Goal: Answer question/provide support: Share knowledge or assist other users

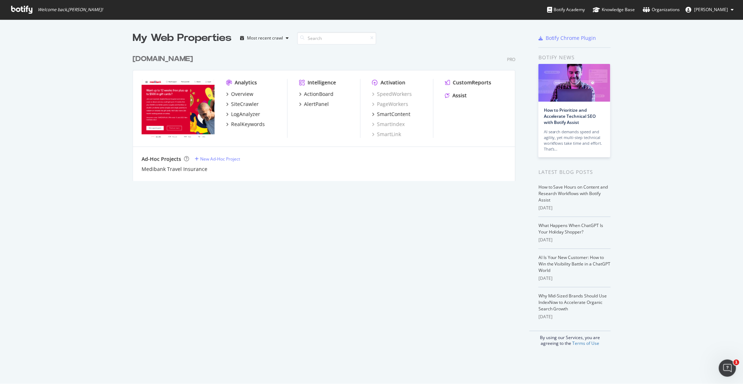
scroll to position [5, 5]
click at [239, 103] on div "SiteCrawler" at bounding box center [245, 104] width 28 height 7
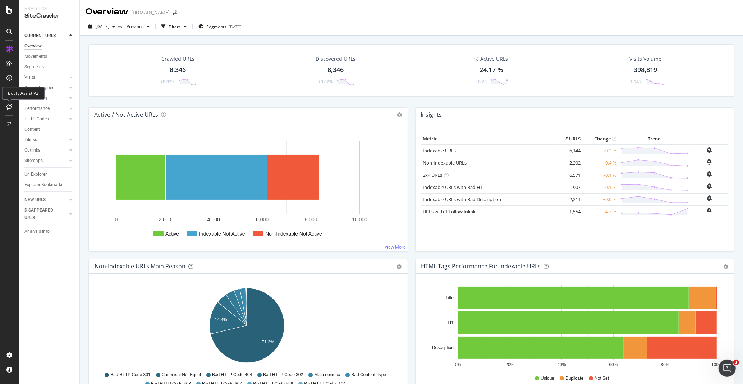
click at [6, 107] on div at bounding box center [9, 106] width 11 height 11
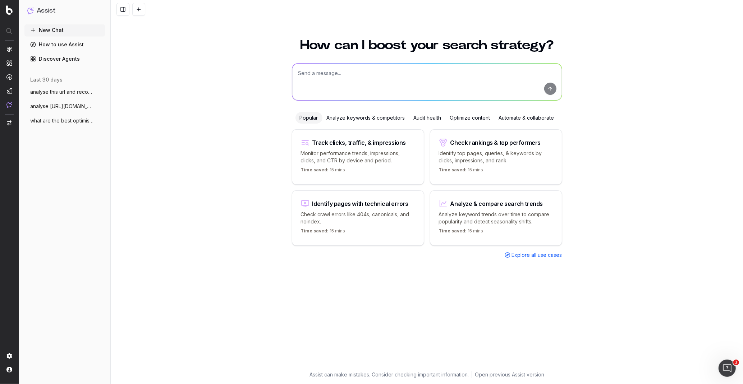
click at [473, 120] on div "Optimize content" at bounding box center [470, 117] width 49 height 11
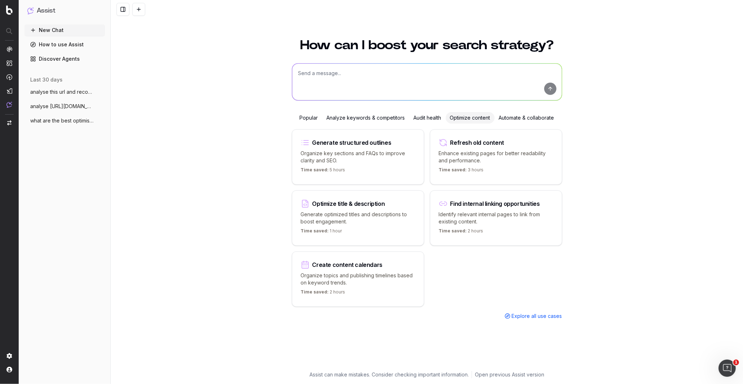
click at [326, 74] on textarea at bounding box center [427, 82] width 270 height 37
paste textarea "[URL][DOMAIN_NAME]"
type textarea "Analyse this url: [URL][DOMAIN_NAME] and provide optimisation recommendations f…"
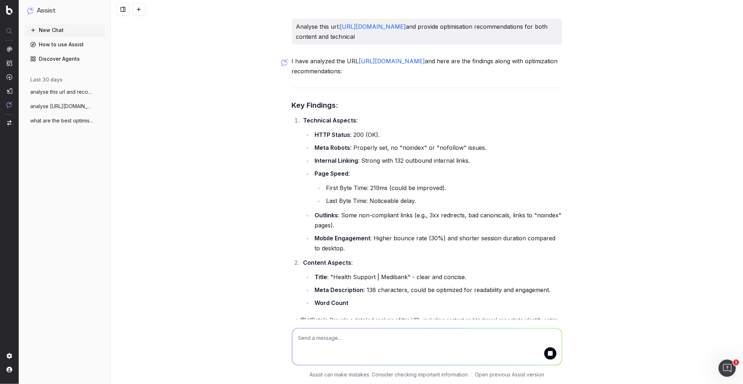
scroll to position [11, 0]
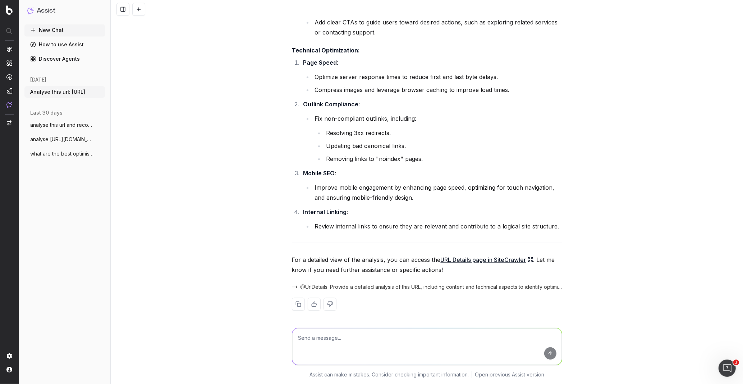
scroll to position [510, 0]
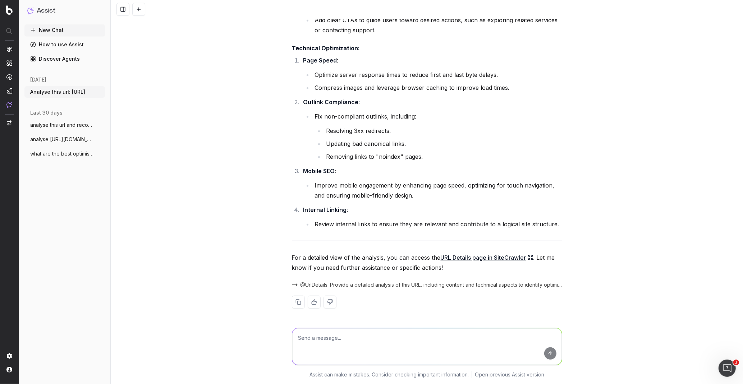
click at [515, 258] on link "URL Details page in SiteCrawler" at bounding box center [487, 258] width 93 height 10
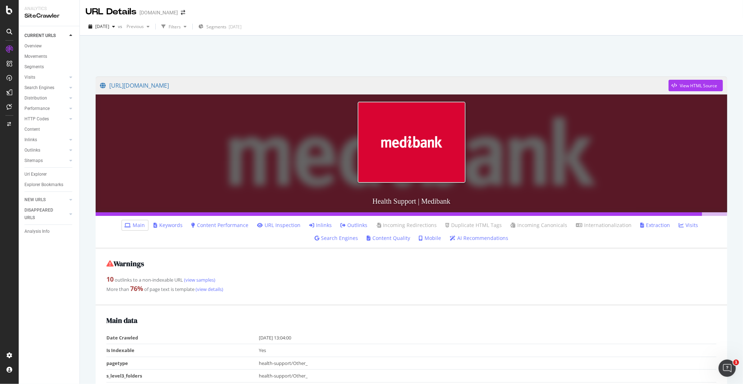
click at [464, 239] on link "AI Recommendations" at bounding box center [479, 238] width 59 height 7
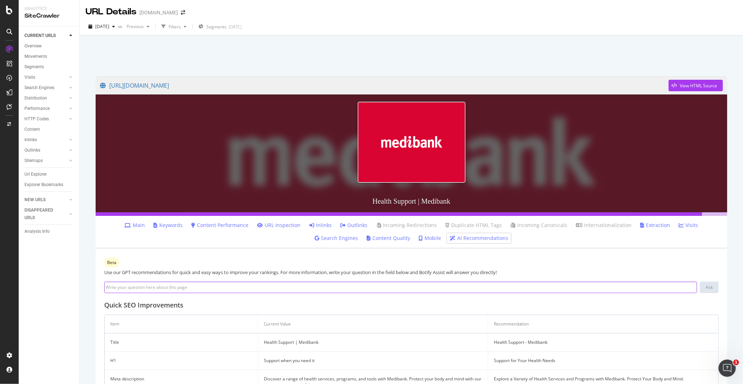
click at [215, 286] on input at bounding box center [400, 287] width 593 height 11
type input "what links should be updated?"
